Goal: Task Accomplishment & Management: Complete application form

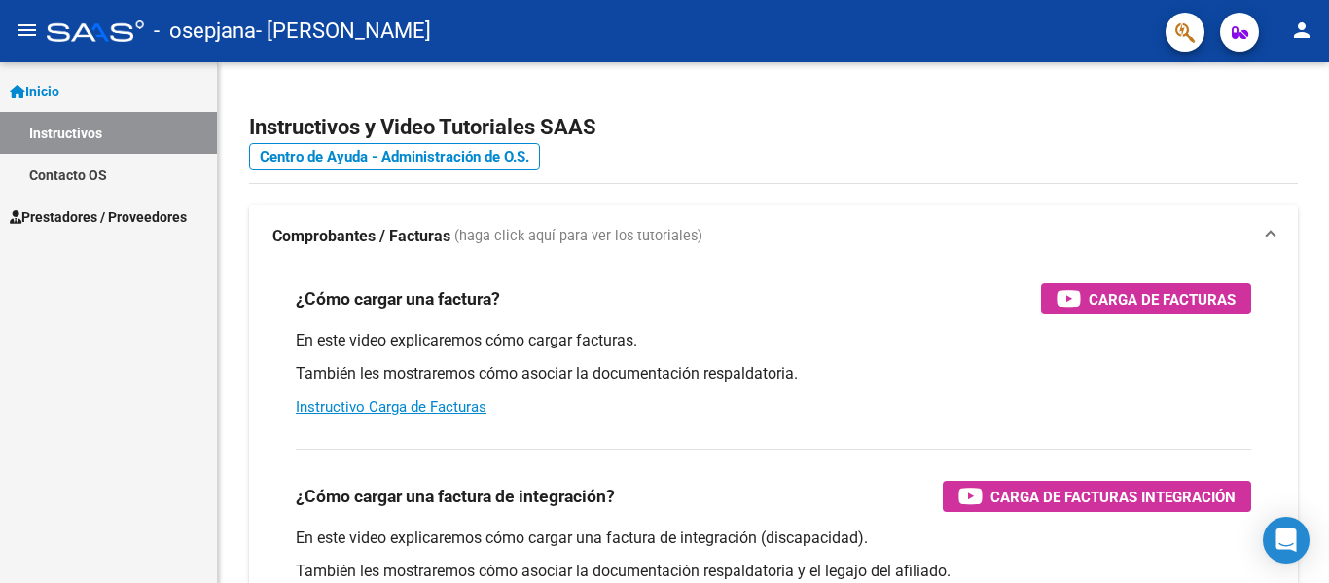
click at [156, 220] on span "Prestadores / Proveedores" at bounding box center [98, 216] width 177 height 21
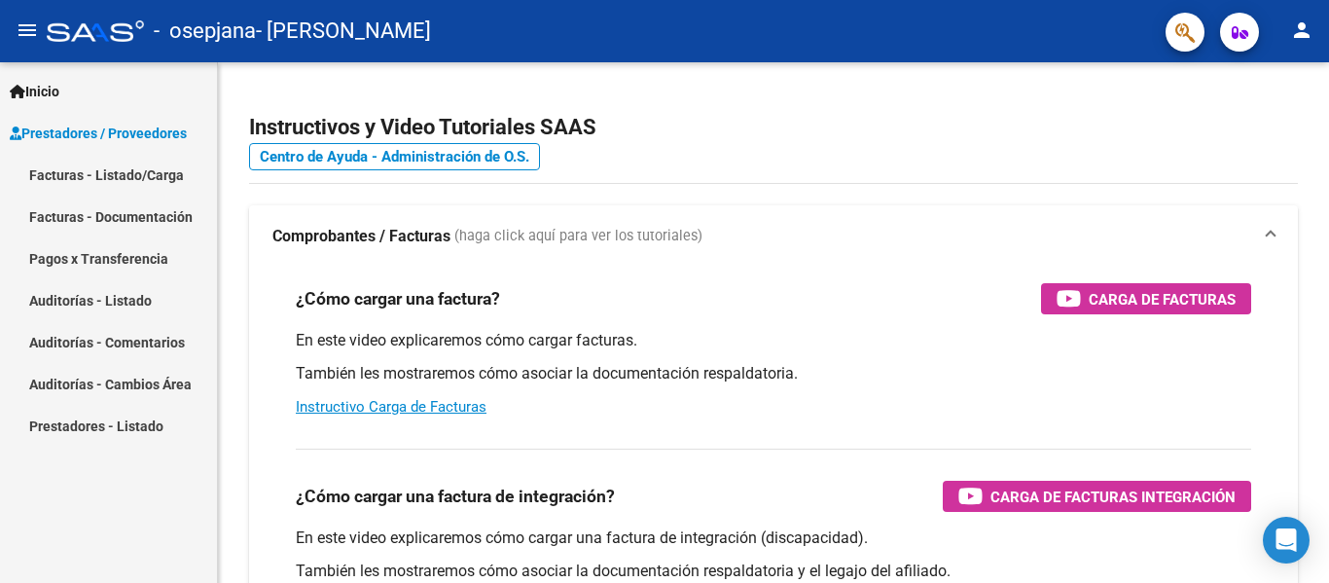
click at [165, 183] on link "Facturas - Listado/Carga" at bounding box center [108, 175] width 217 height 42
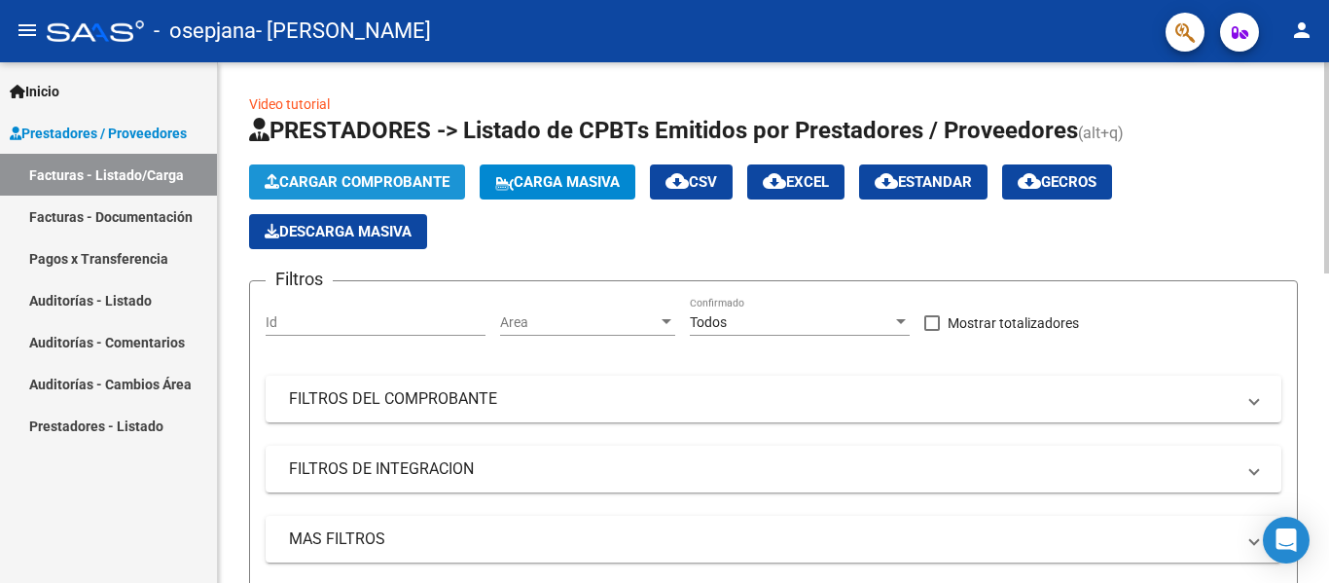
click at [399, 190] on span "Cargar Comprobante" at bounding box center [357, 182] width 185 height 18
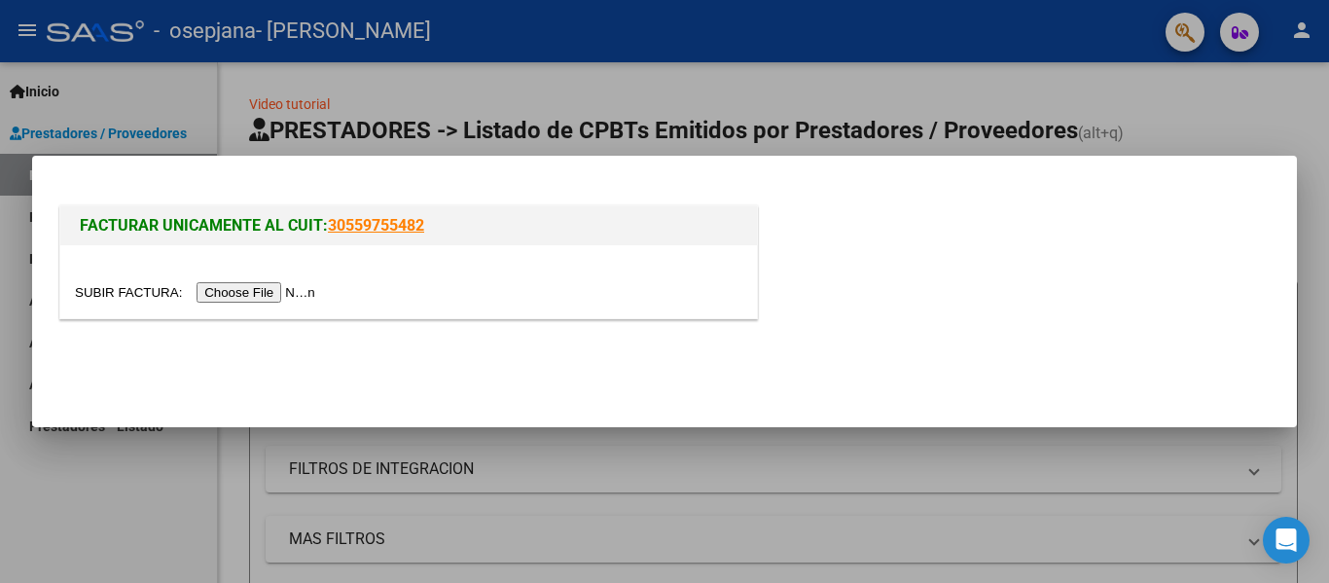
click at [301, 288] on input "file" at bounding box center [198, 292] width 246 height 20
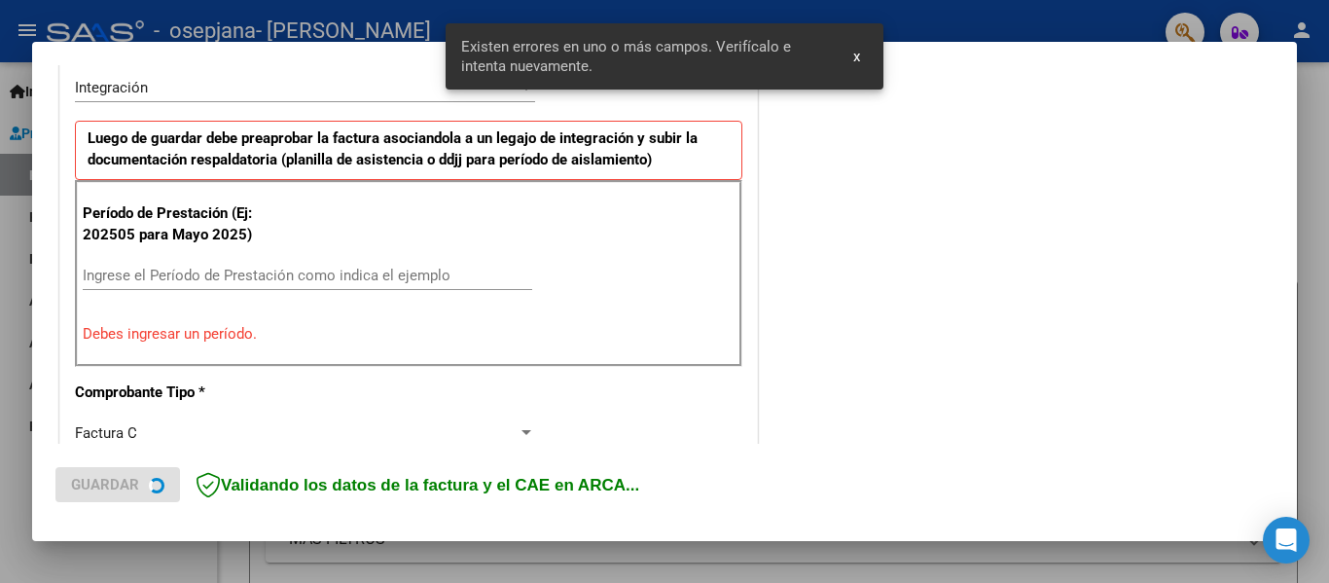
scroll to position [488, 0]
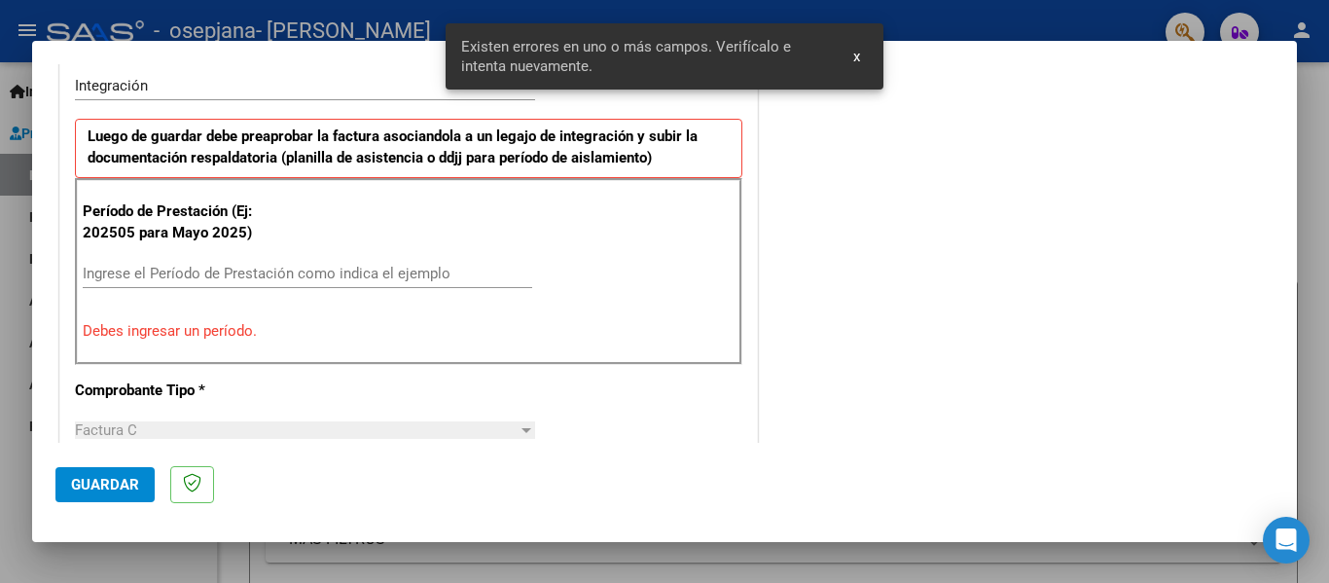
click at [338, 270] on input "Ingrese el Período de Prestación como indica el ejemplo" at bounding box center [307, 274] width 449 height 18
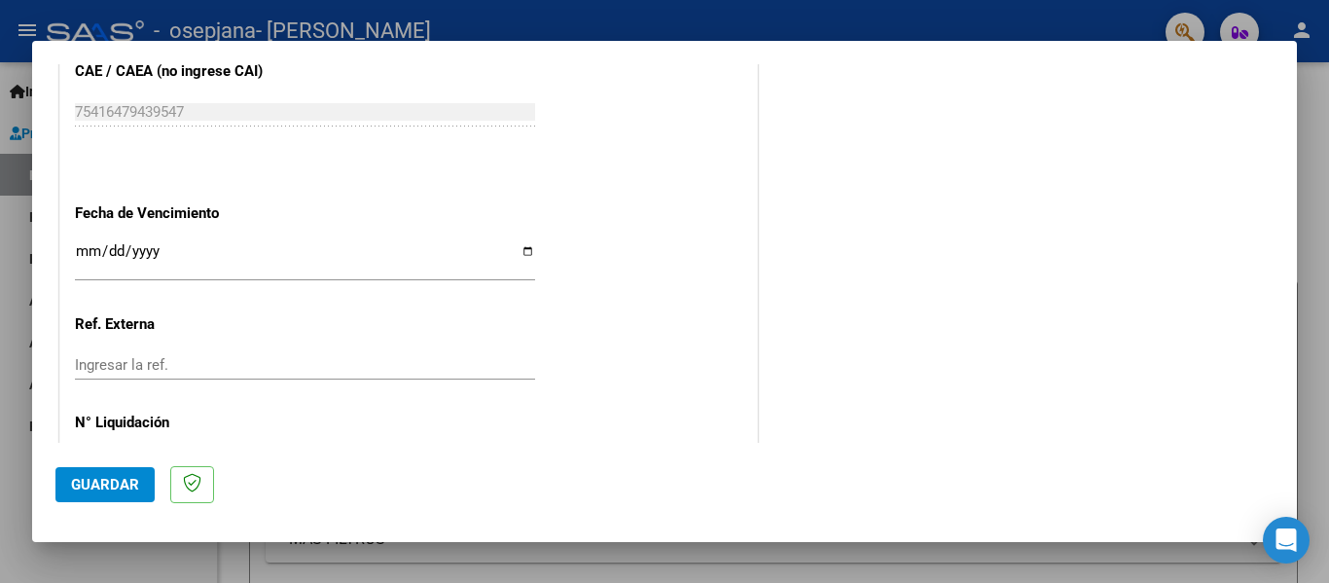
scroll to position [1334, 0]
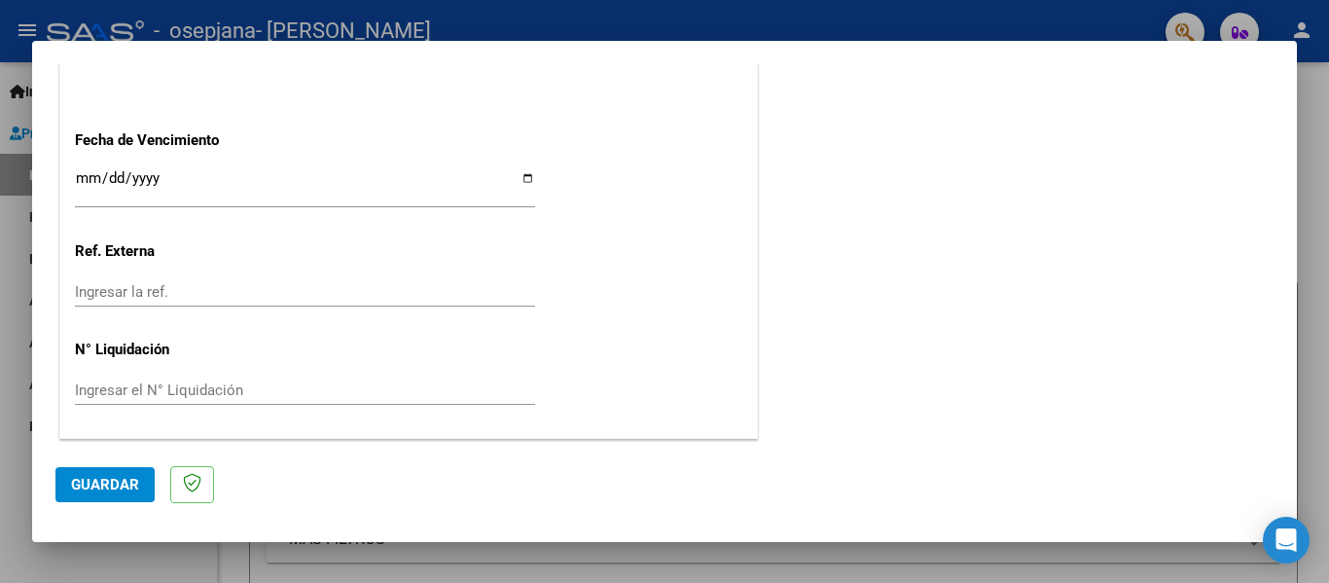
type input "202509"
click at [522, 182] on input "Ingresar la fecha" at bounding box center [305, 185] width 460 height 31
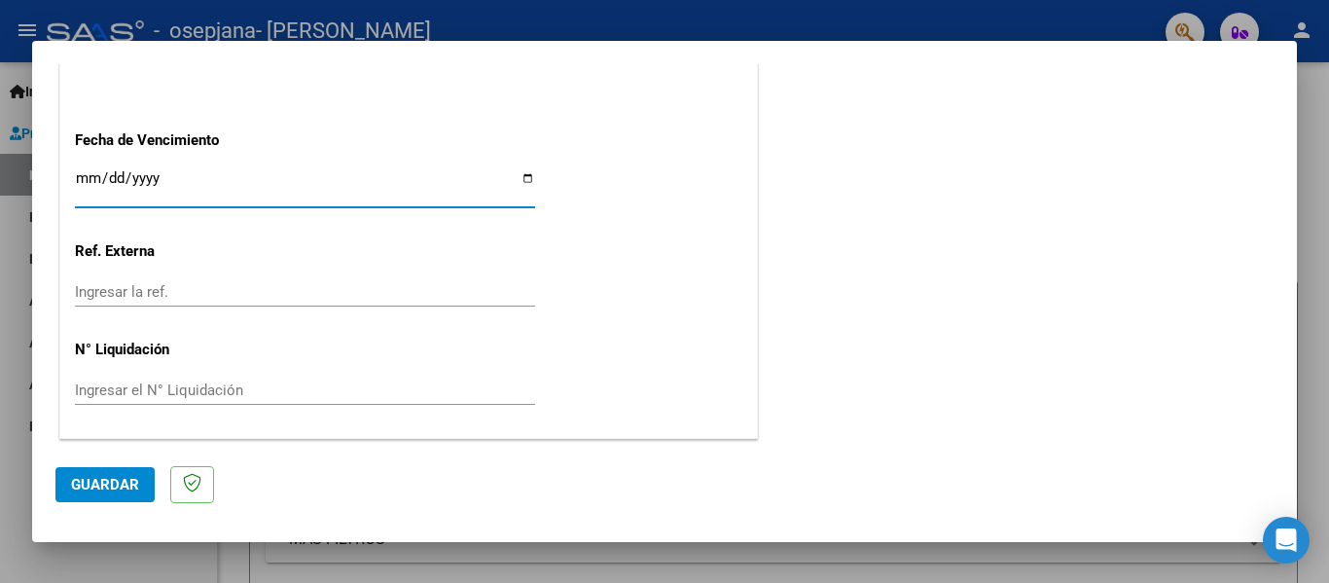
type input "[DATE]"
click at [107, 484] on span "Guardar" at bounding box center [105, 485] width 68 height 18
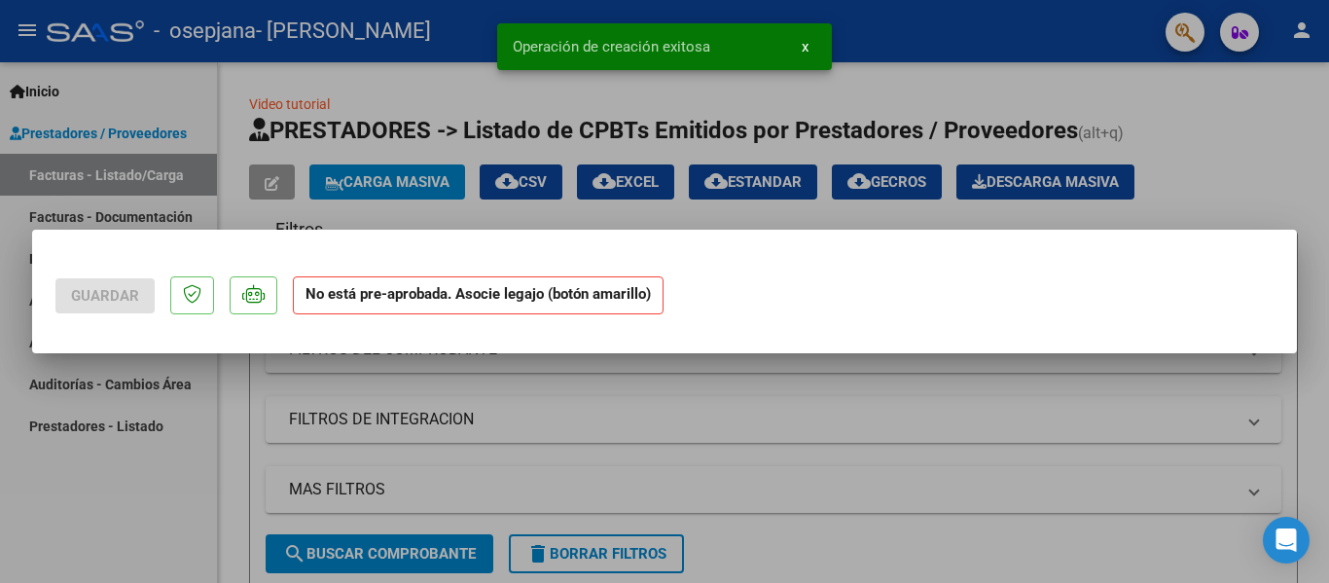
scroll to position [0, 0]
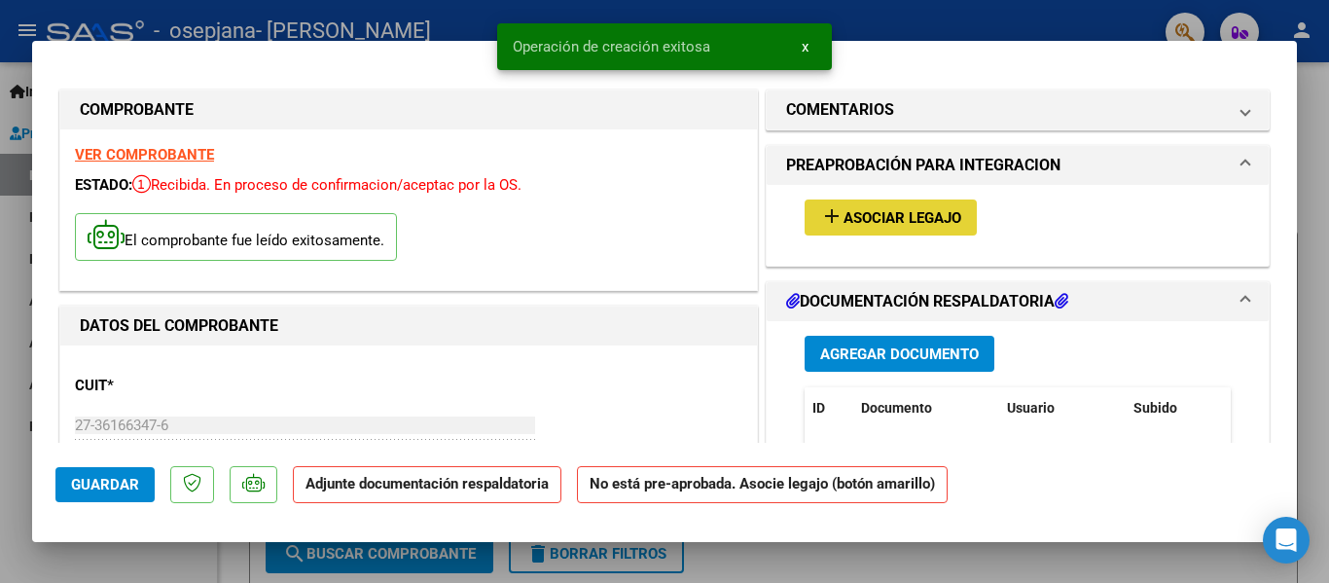
click at [925, 224] on span "Asociar Legajo" at bounding box center [903, 218] width 118 height 18
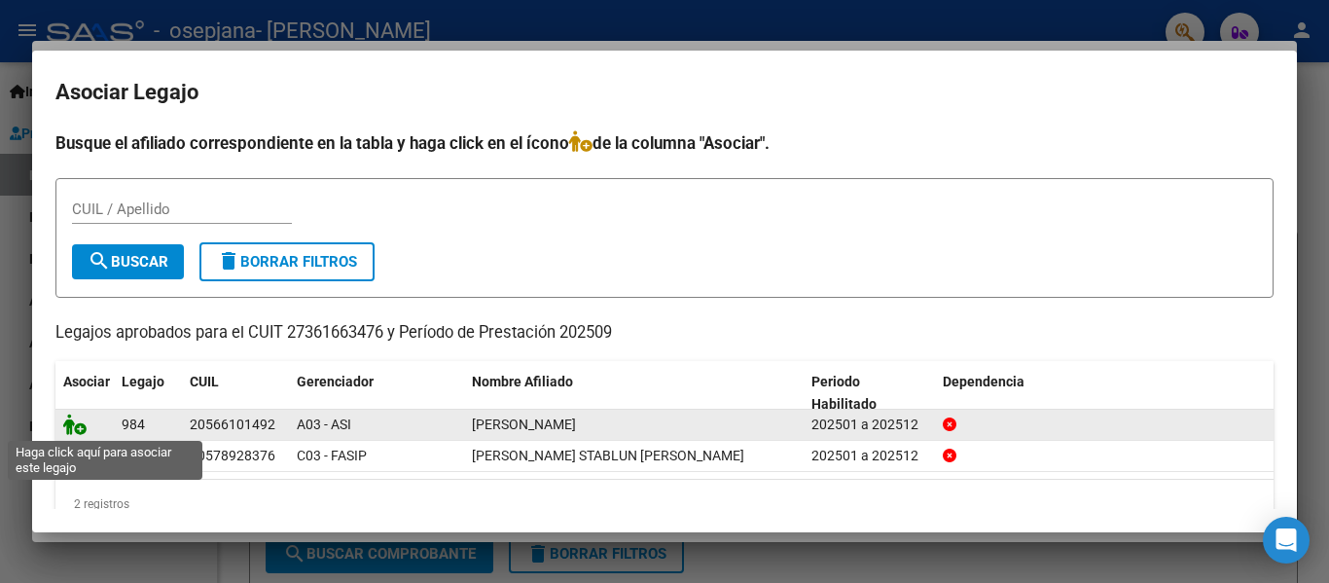
click at [72, 423] on icon at bounding box center [74, 423] width 23 height 21
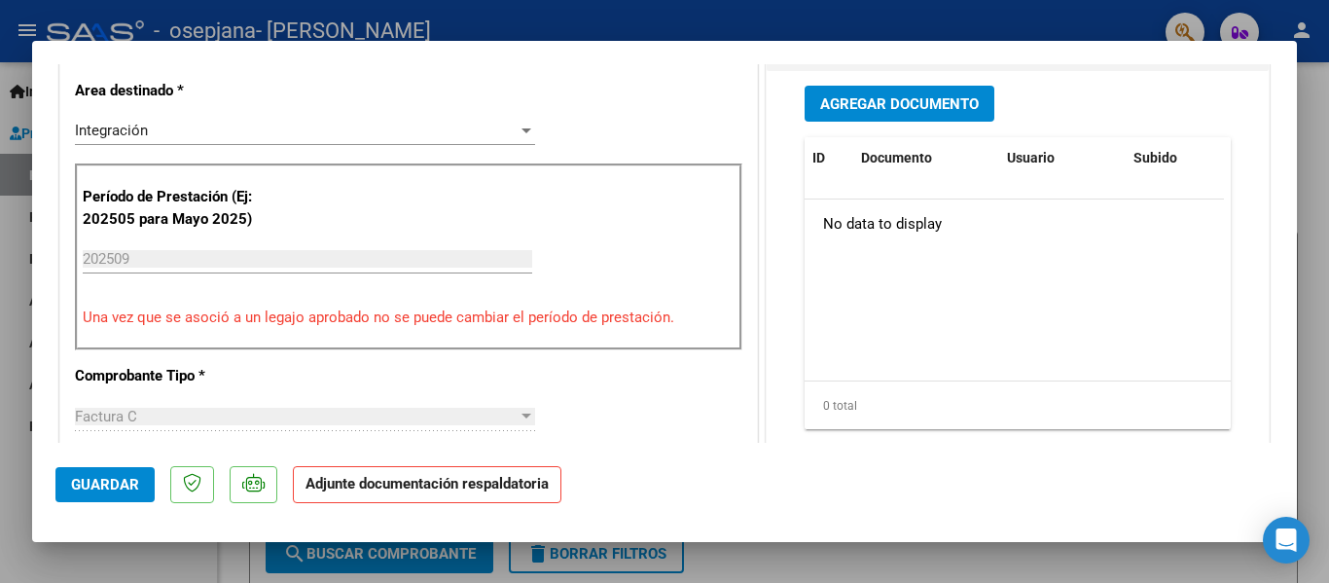
scroll to position [486, 0]
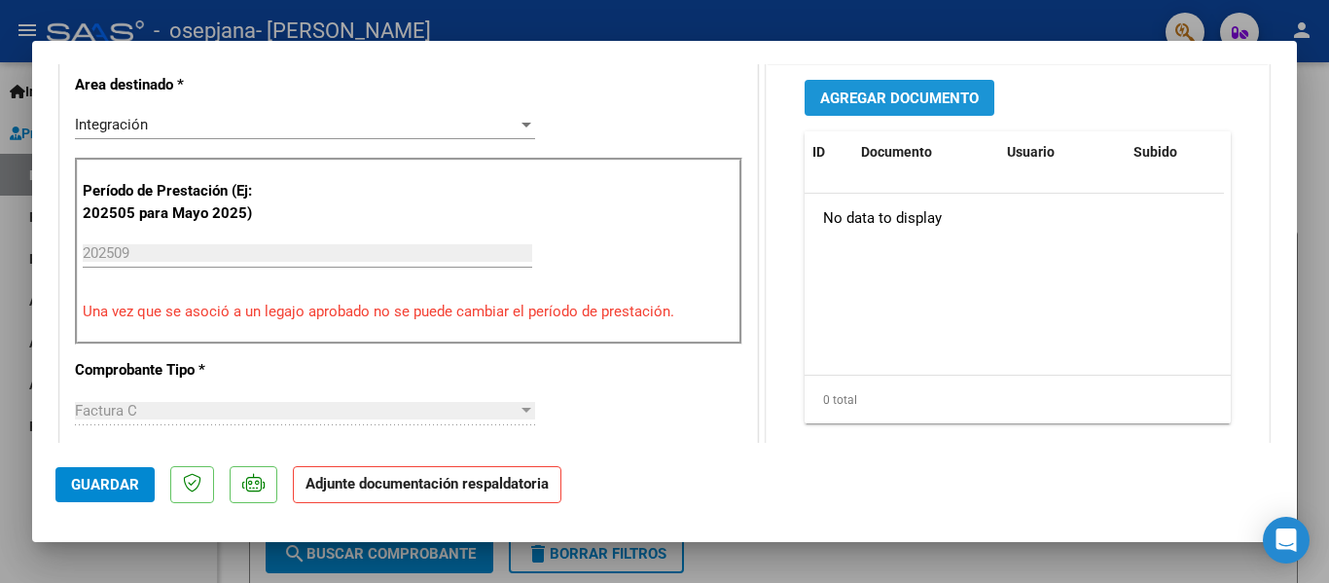
click at [933, 99] on span "Agregar Documento" at bounding box center [899, 99] width 159 height 18
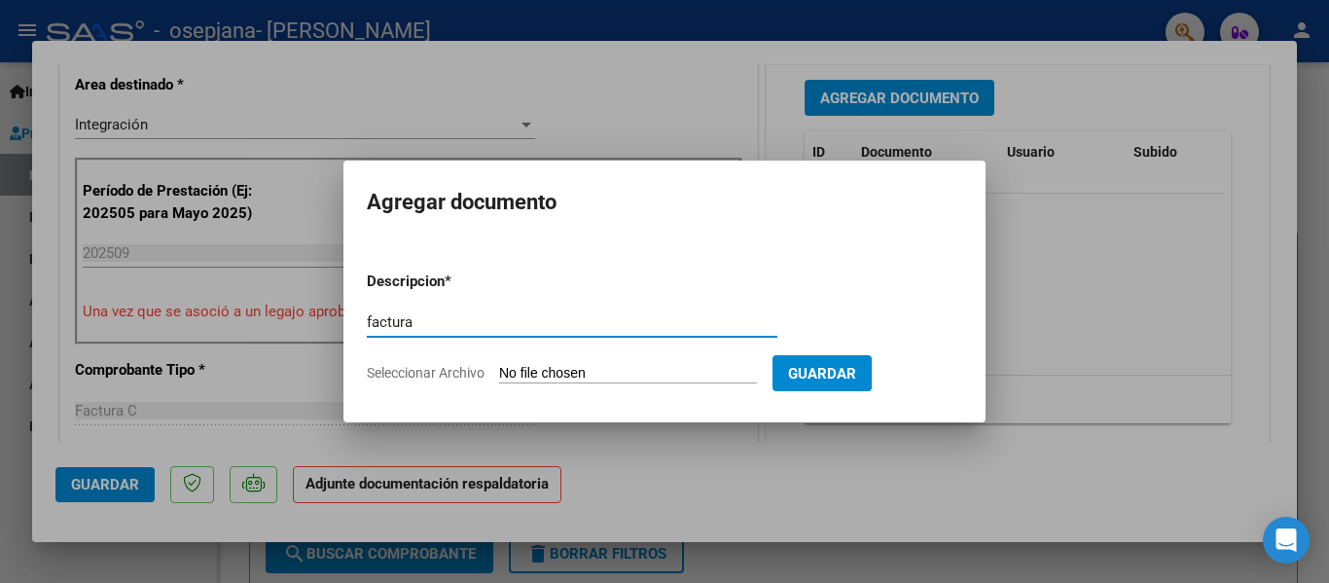
type input "factura"
click at [701, 370] on input "Seleccionar Archivo" at bounding box center [628, 374] width 258 height 18
type input "C:\fakepath\[PERSON_NAME] septiembre factura.pdf"
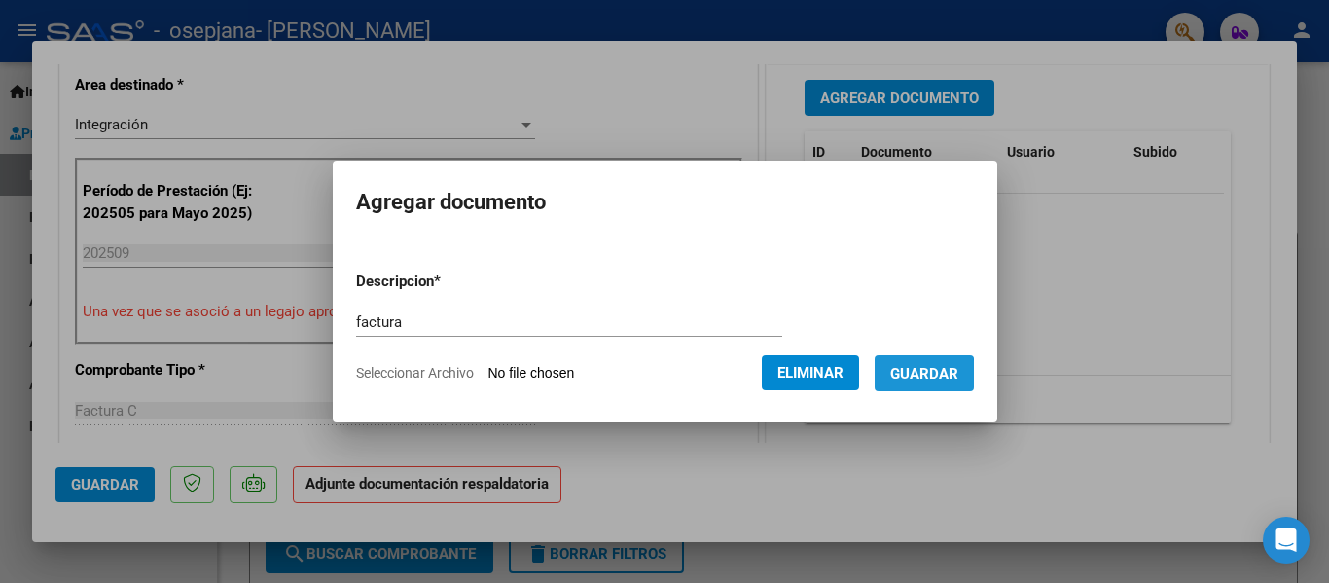
click at [917, 378] on span "Guardar" at bounding box center [924, 374] width 68 height 18
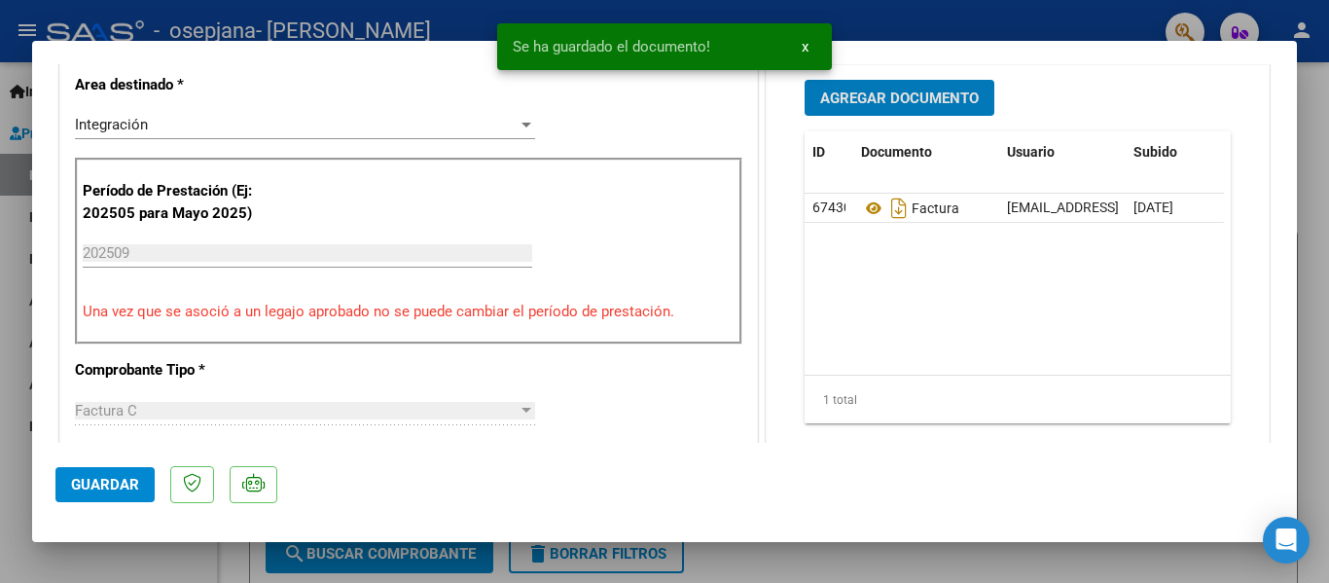
click at [942, 93] on span "Agregar Documento" at bounding box center [899, 99] width 159 height 18
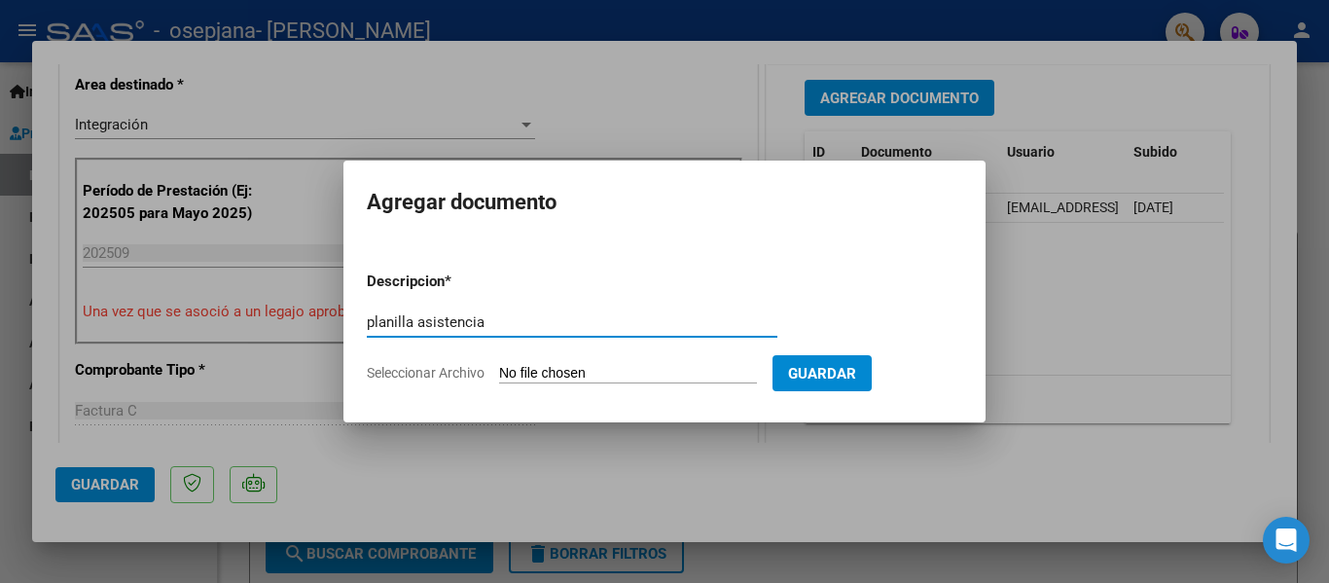
type input "planilla asistencia"
click at [584, 362] on form "Descripcion * planilla asistencia Escriba aquí una descripcion Seleccionar Arch…" at bounding box center [664, 327] width 595 height 142
click at [580, 371] on input "Seleccionar Archivo" at bounding box center [628, 374] width 258 height 18
type input "C:\fakepath\P ASISTENCIA [PERSON_NAME] [DATE].pdf"
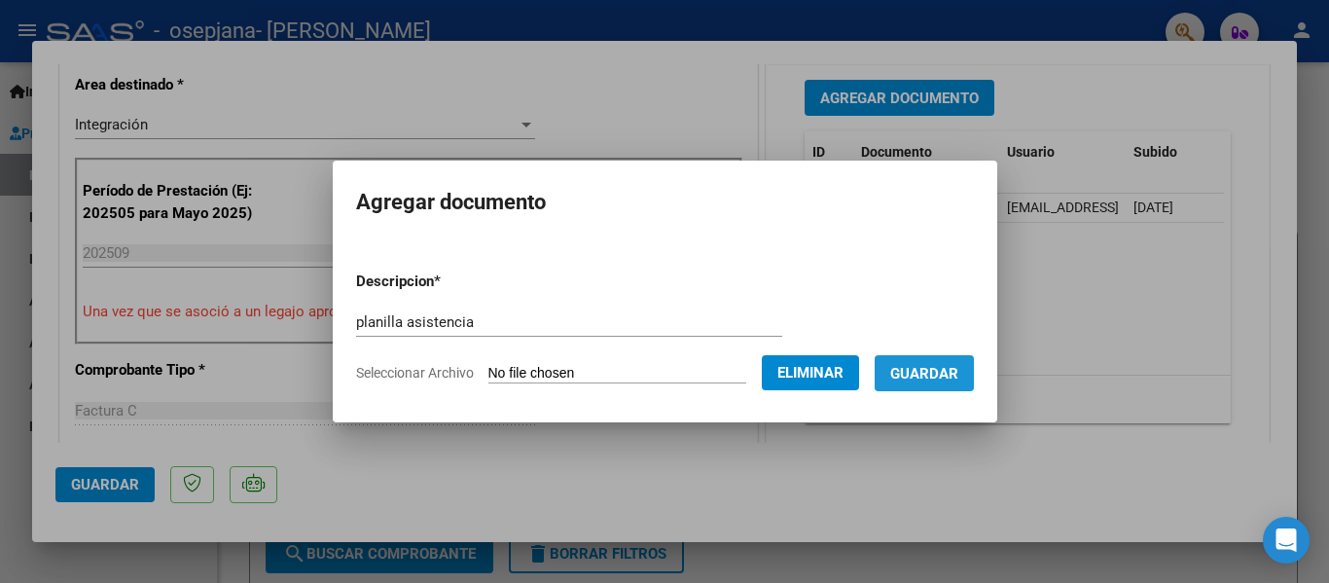
click at [925, 365] on span "Guardar" at bounding box center [924, 374] width 68 height 18
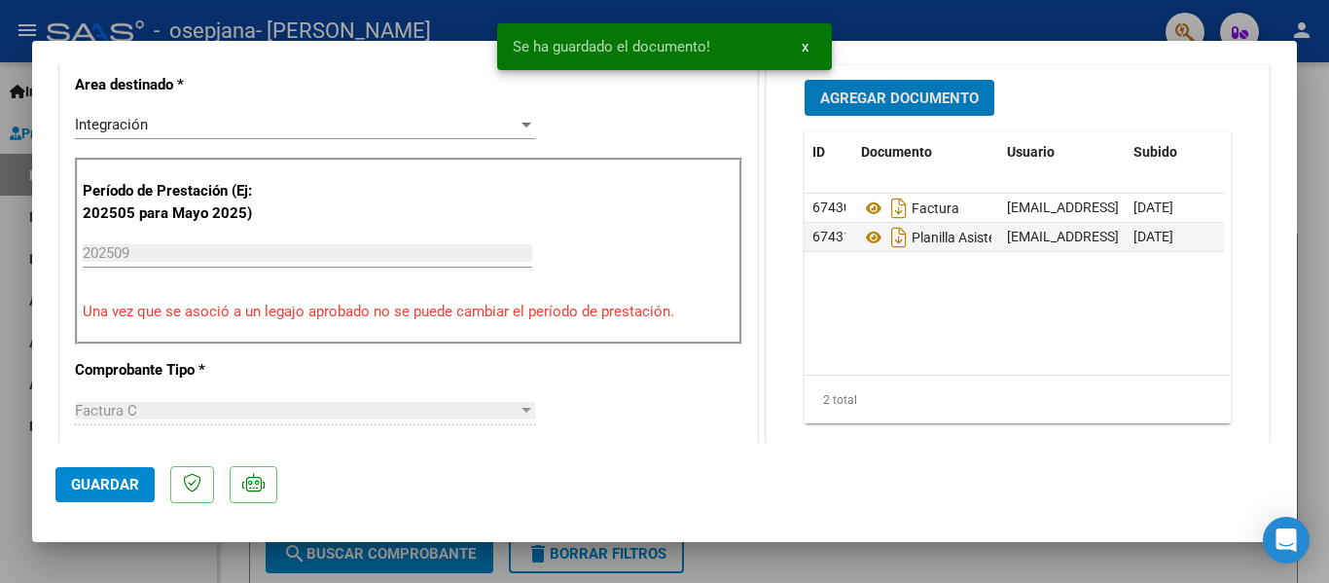
click at [914, 103] on span "Agregar Documento" at bounding box center [899, 99] width 159 height 18
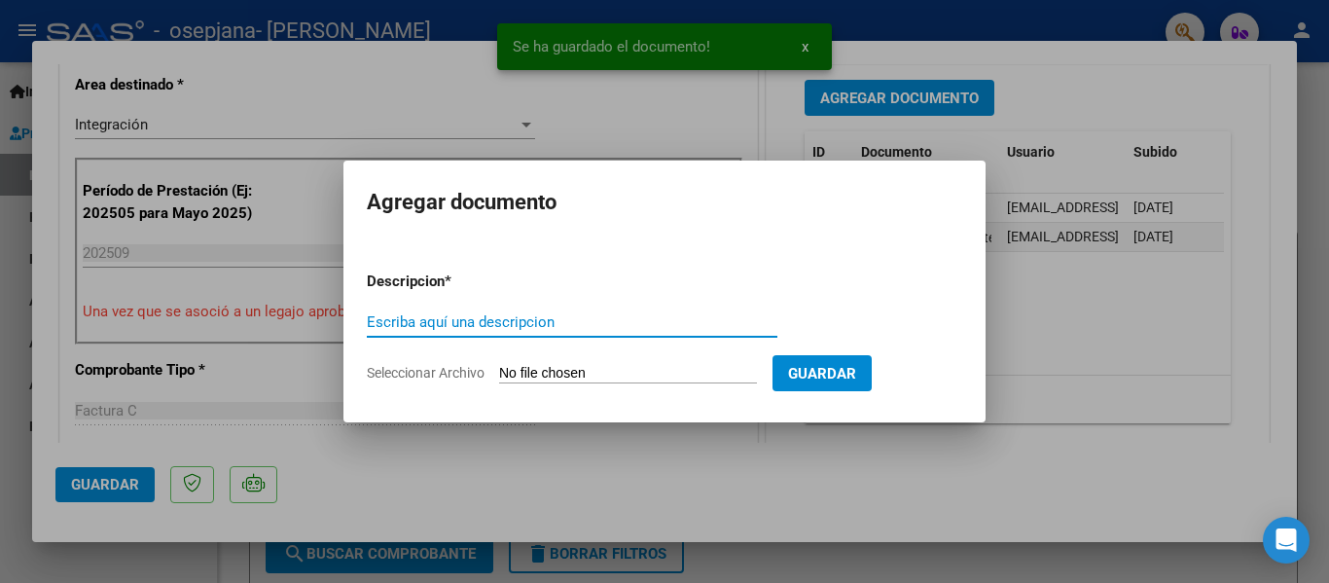
click at [624, 339] on div "Escriba aquí una descripcion" at bounding box center [572, 331] width 411 height 48
click at [622, 322] on input "Escriba aquí una descripcion" at bounding box center [572, 322] width 411 height 18
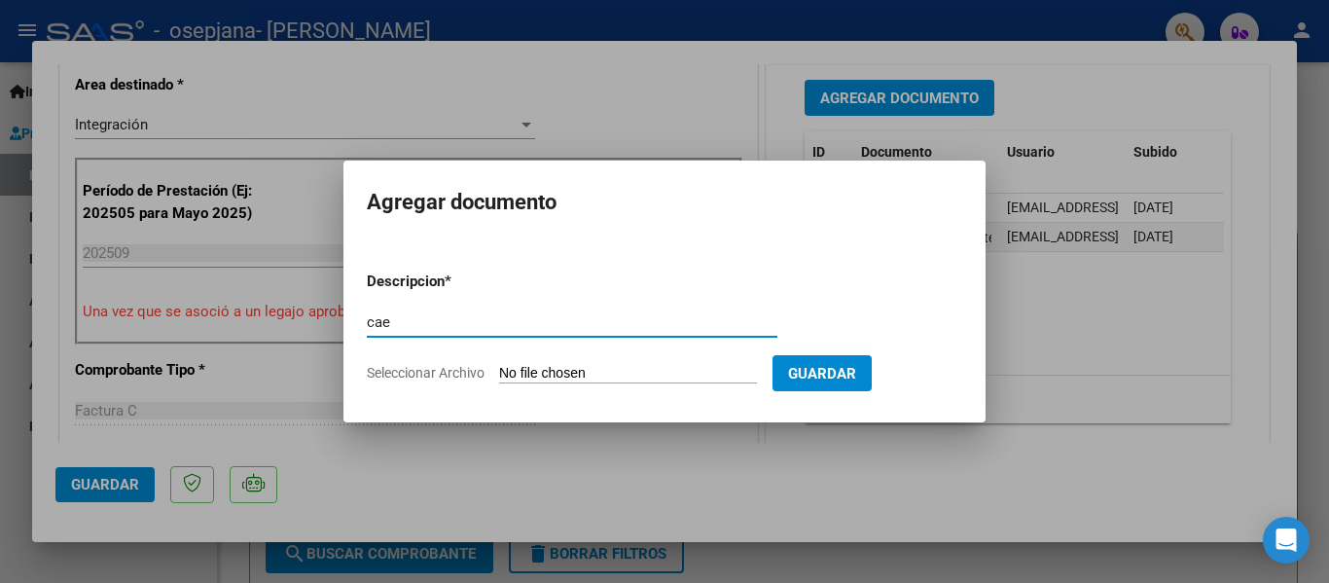
type input "cae"
click at [678, 381] on input "Seleccionar Archivo" at bounding box center [628, 374] width 258 height 18
click at [680, 374] on input "Seleccionar Archivo" at bounding box center [628, 374] width 258 height 18
type input "C:\fakepath\Constatación de Comprobantes _ AFIPseptiembre [PERSON_NAME].pdf"
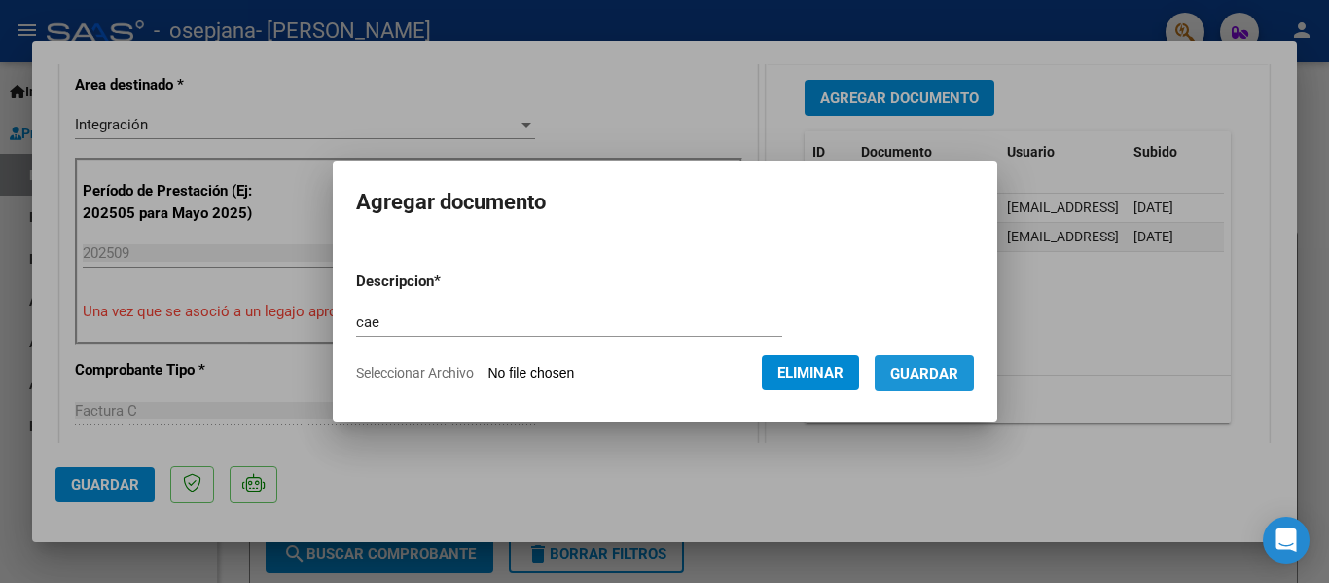
click at [933, 383] on button "Guardar" at bounding box center [924, 373] width 99 height 36
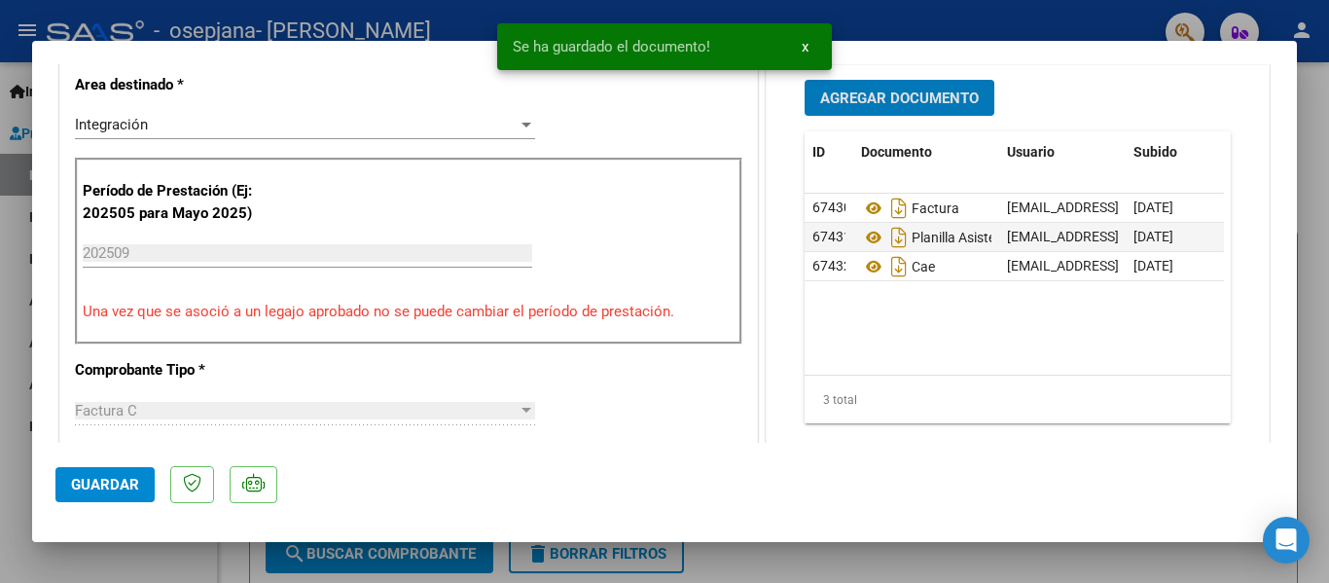
scroll to position [1363, 0]
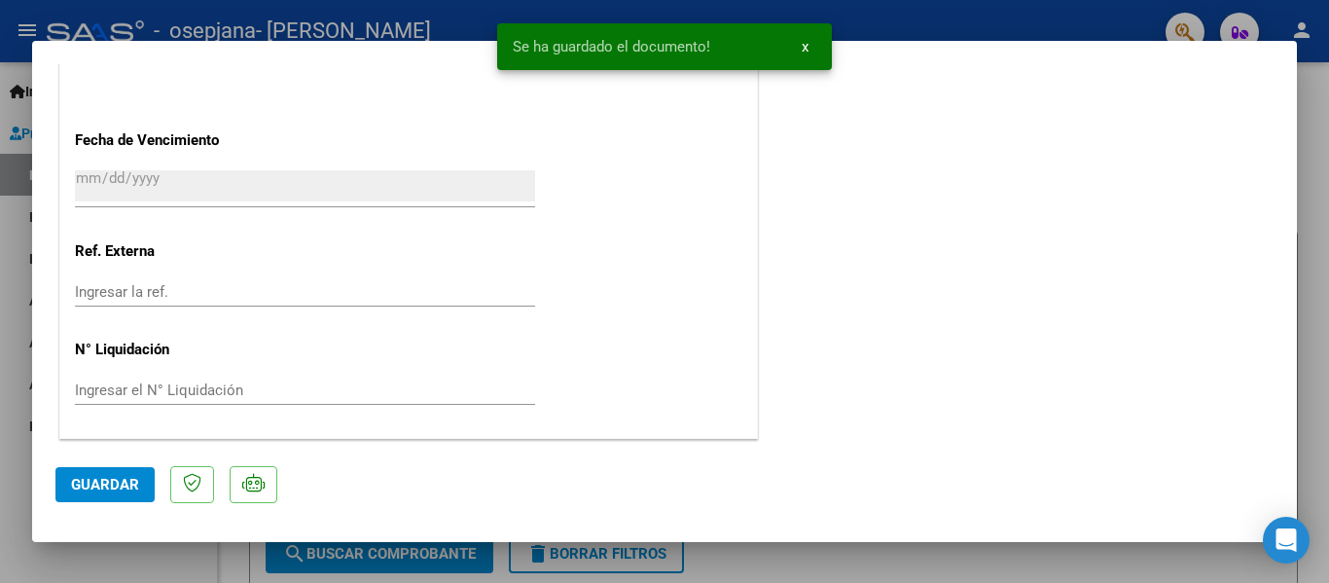
click at [101, 489] on span "Guardar" at bounding box center [105, 485] width 68 height 18
click at [806, 47] on span "x" at bounding box center [805, 47] width 7 height 18
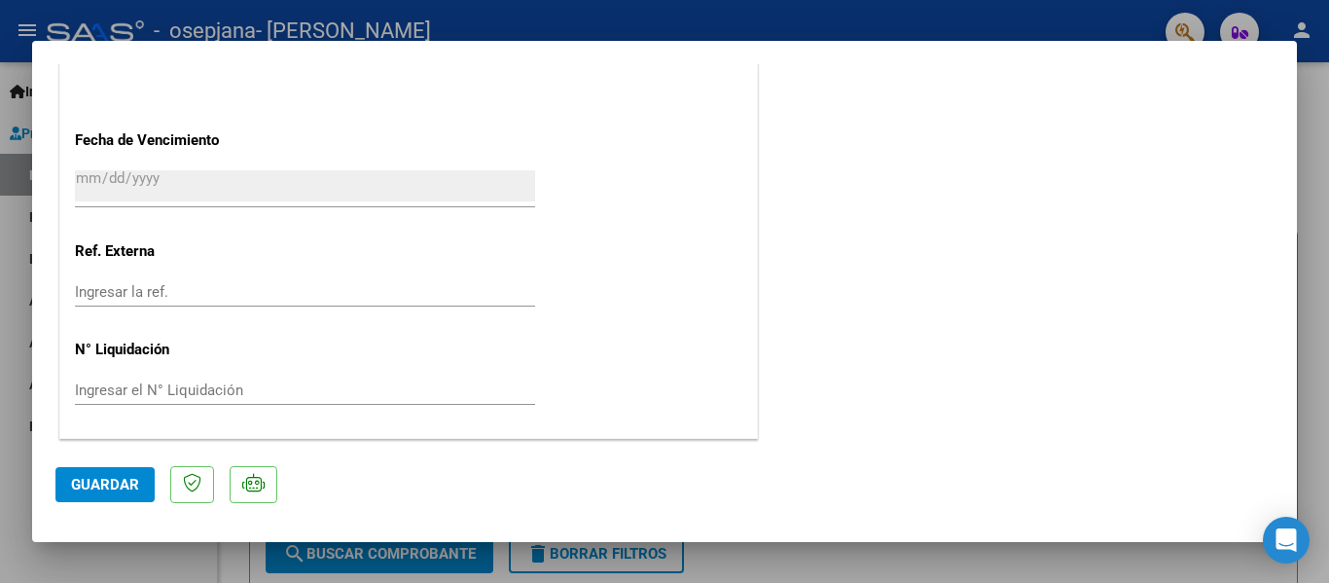
click at [0, 438] on div at bounding box center [664, 291] width 1329 height 583
type input "$ 0,00"
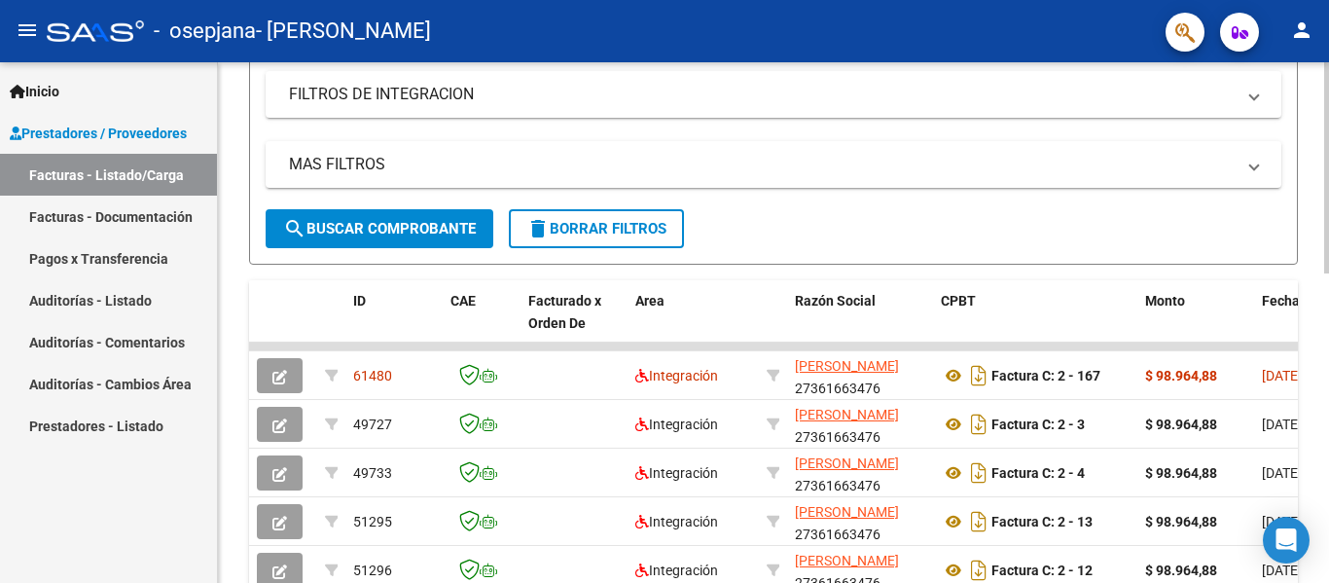
scroll to position [374, 0]
